Goal: Task Accomplishment & Management: Use online tool/utility

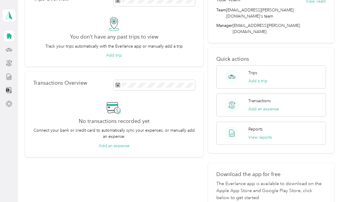
scroll to position [42, 0]
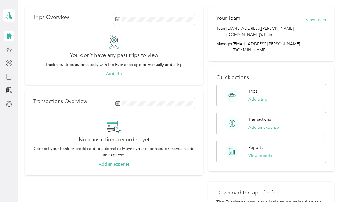
scroll to position [18, 0]
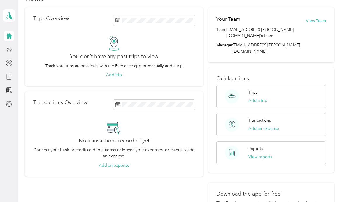
click at [237, 89] on circle at bounding box center [232, 96] width 14 height 14
